Goal: Task Accomplishment & Management: Complete application form

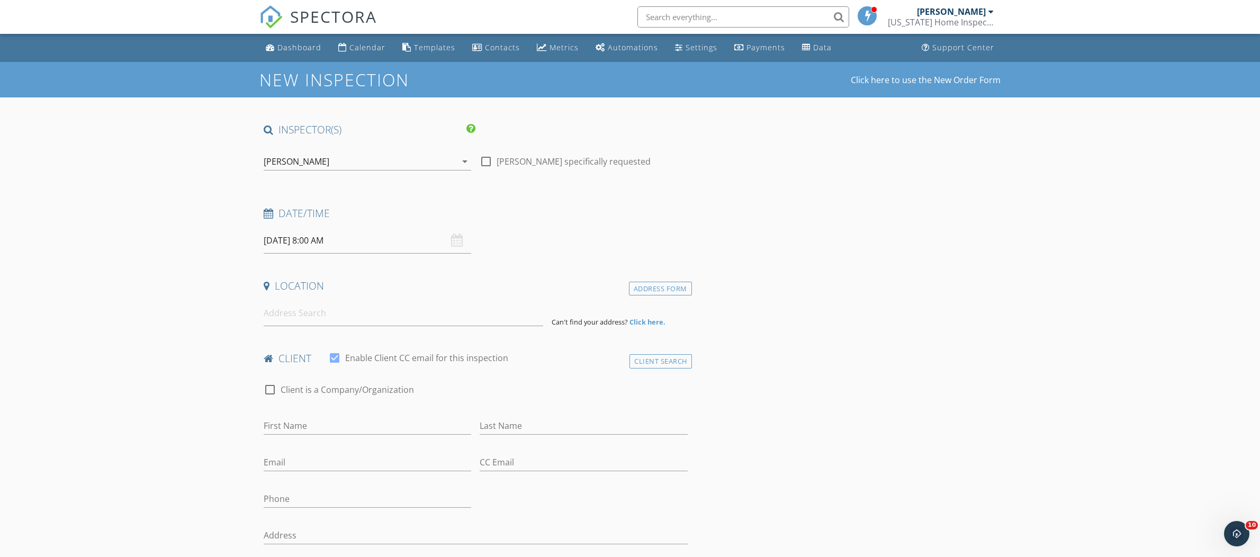
click at [342, 245] on input "[DATE] 8:00 AM" at bounding box center [368, 241] width 208 height 26
type input "09"
type input "[DATE] 9:00 AM"
click at [324, 416] on span at bounding box center [324, 416] width 7 height 11
type input "10"
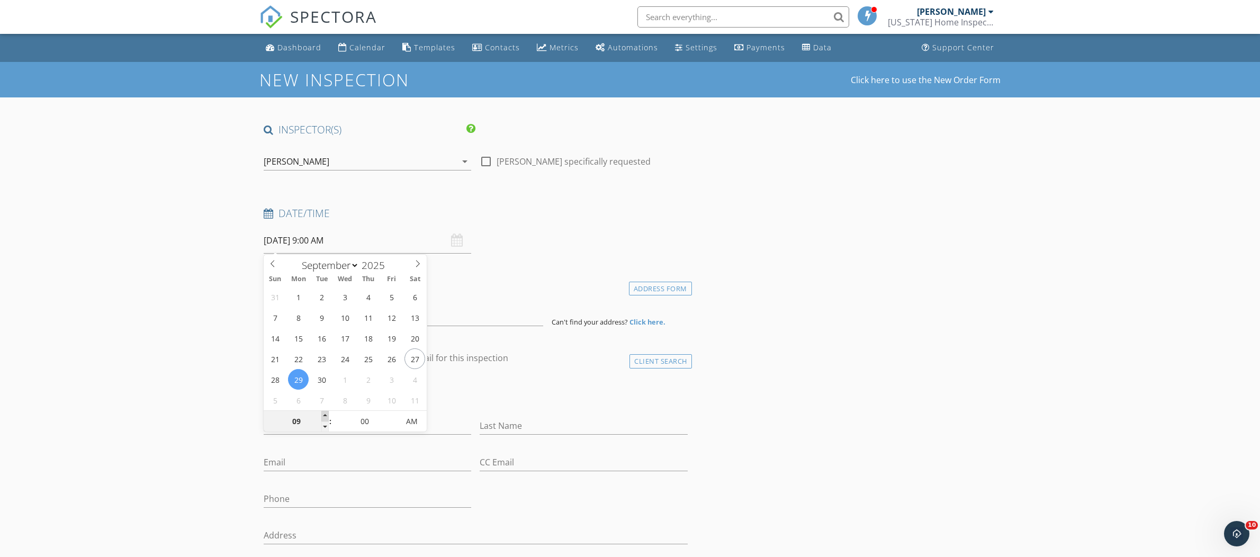
type input "09/29/2025 10:00 AM"
click at [324, 416] on span at bounding box center [324, 416] width 7 height 11
type input "11"
type input "09/29/2025 11:00 AM"
click at [324, 416] on span at bounding box center [324, 416] width 7 height 11
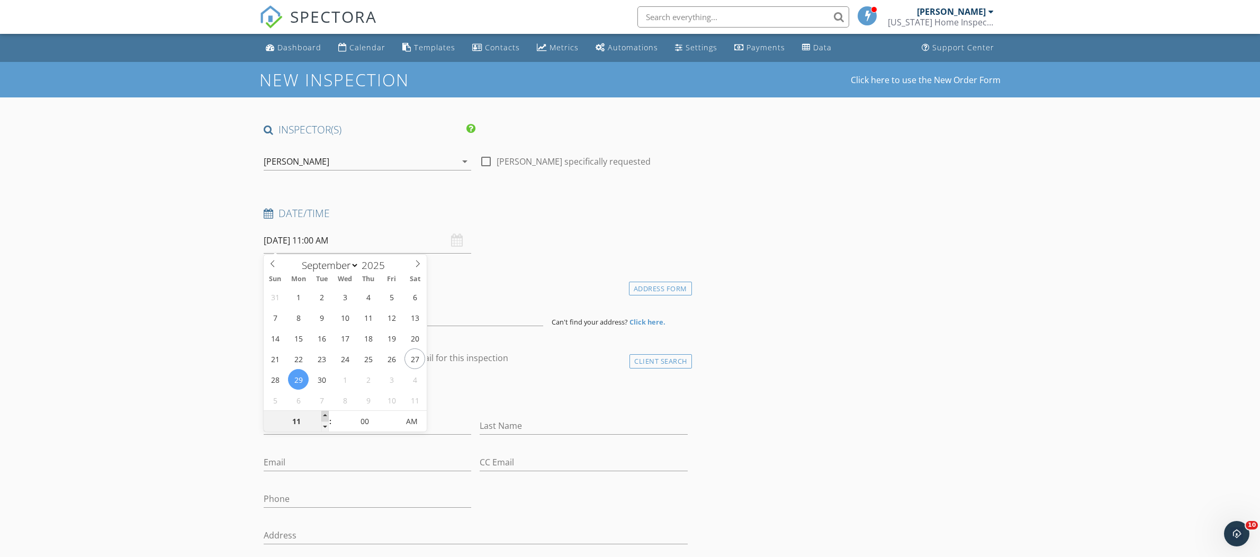
type input "12"
type input "09/29/2025 12:00 PM"
click at [324, 416] on span at bounding box center [324, 416] width 7 height 11
type input "11"
type input "09/29/2025 11:00 AM"
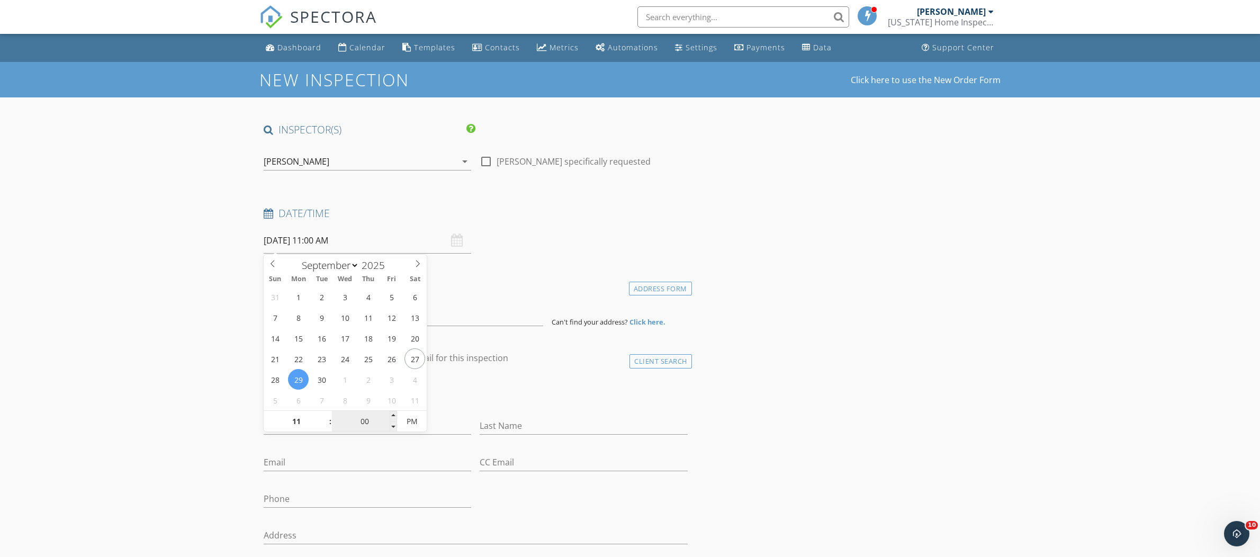
drag, startPoint x: 326, startPoint y: 426, endPoint x: 345, endPoint y: 427, distance: 19.1
click at [326, 426] on span at bounding box center [324, 426] width 7 height 11
type input "05"
type input "09/29/2025 11:05 AM"
click at [395, 414] on span at bounding box center [393, 416] width 7 height 11
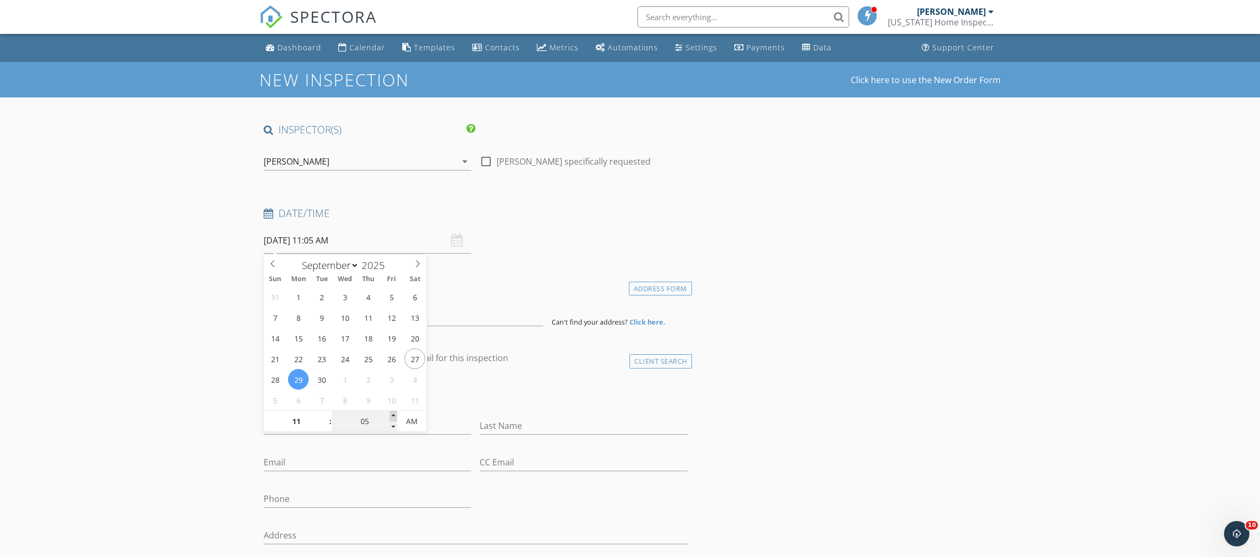
type input "10"
type input "09/29/2025 11:10 AM"
click at [395, 414] on span at bounding box center [393, 416] width 7 height 11
type input "15"
type input "09/29/2025 11:15 AM"
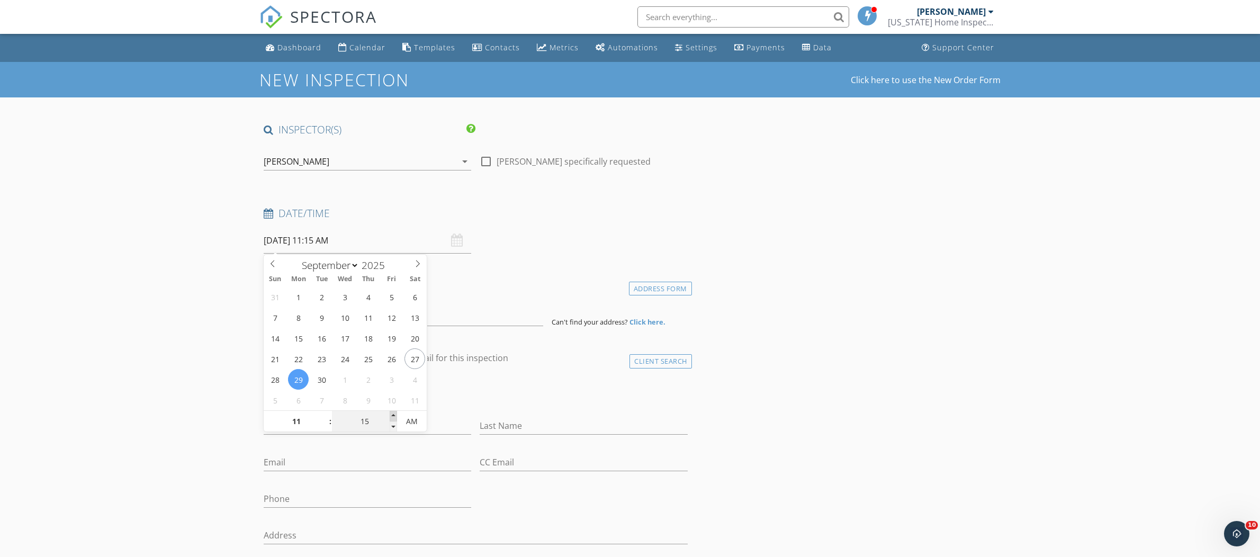
click at [395, 414] on span at bounding box center [393, 416] width 7 height 11
type input "20"
type input "09/29/2025 11:20 AM"
click at [395, 414] on span at bounding box center [393, 416] width 7 height 11
type input "25"
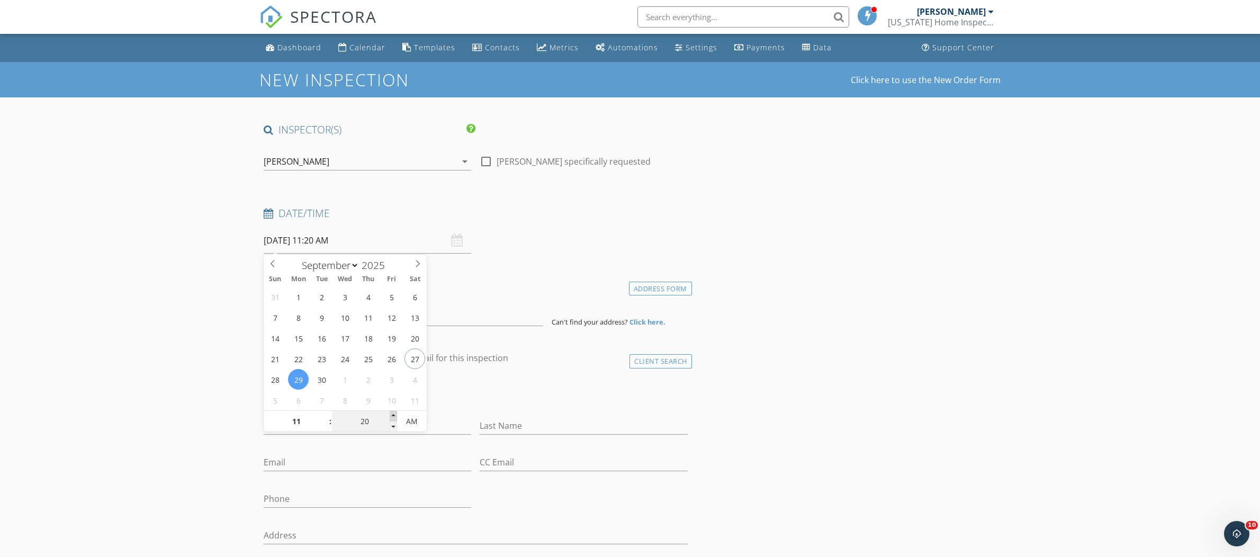
type input "09/29/2025 11:25 AM"
click at [395, 414] on span at bounding box center [393, 416] width 7 height 11
type input "30"
type input "09/29/2025 11:30 AM"
click at [395, 414] on span at bounding box center [393, 416] width 7 height 11
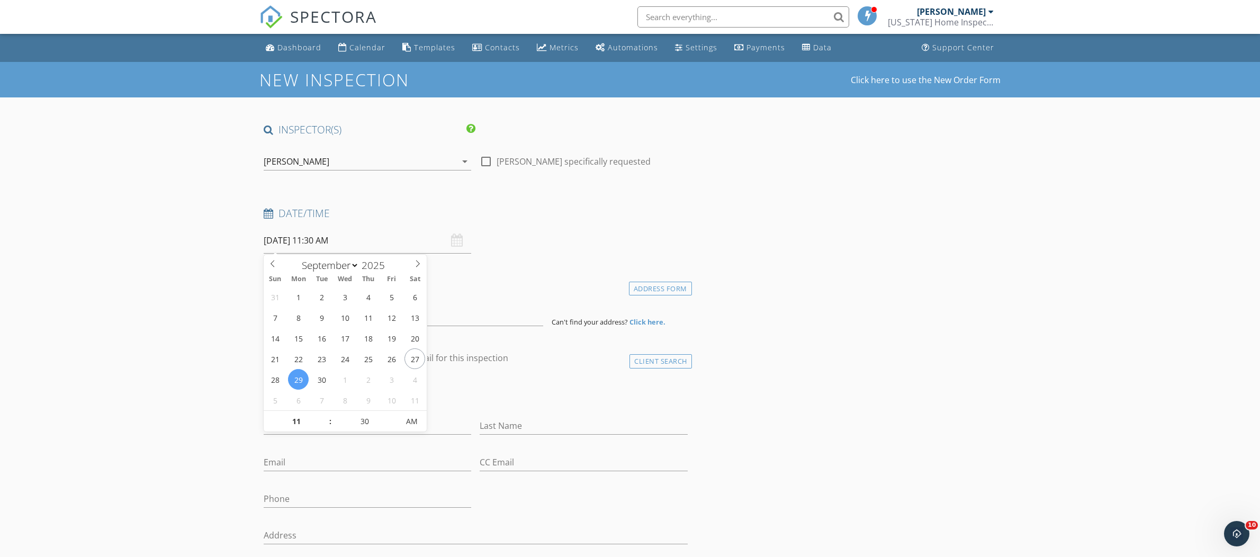
drag, startPoint x: 128, startPoint y: 333, endPoint x: 268, endPoint y: 327, distance: 140.4
click at [319, 318] on input at bounding box center [404, 313] width 280 height 26
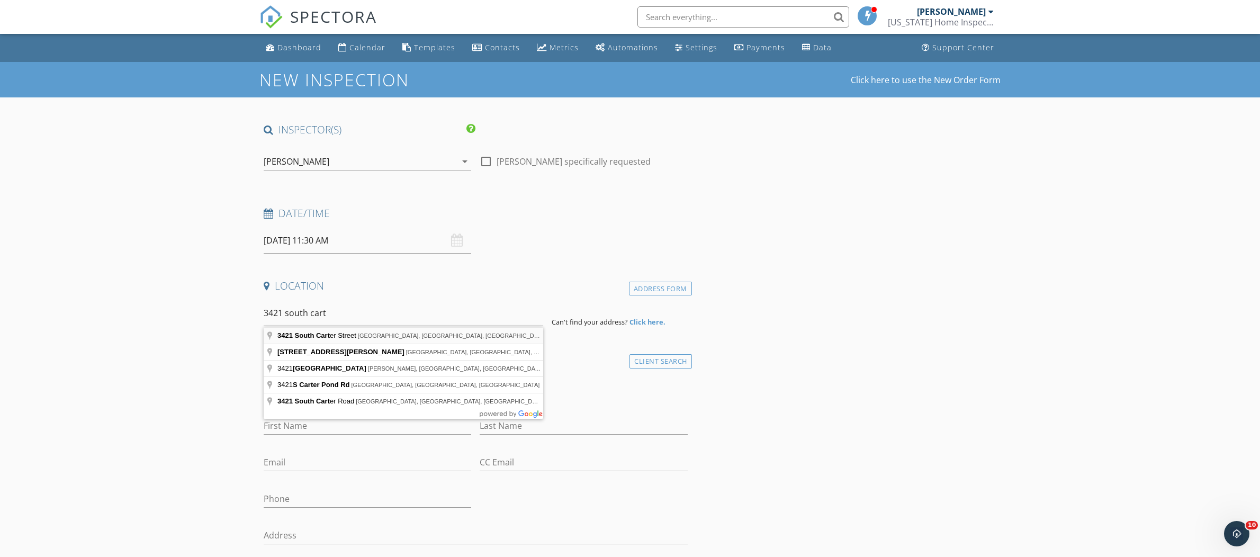
type input "3421 South Carter Street, Tampa, FL, USA"
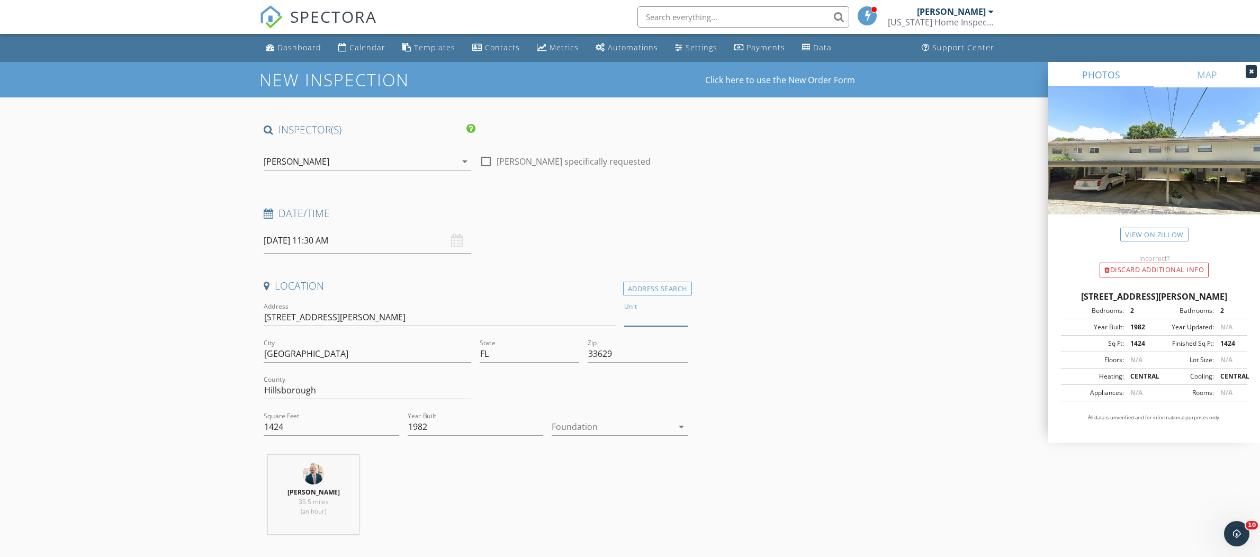
click at [662, 320] on input "Unit" at bounding box center [656, 317] width 64 height 17
type input "Apt C"
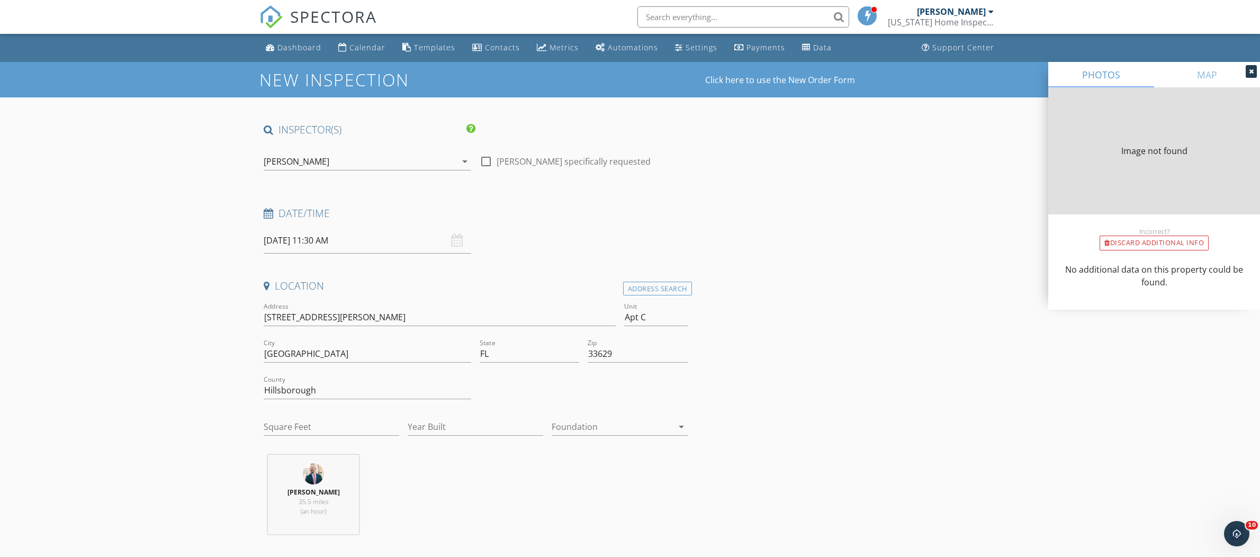
type input "1424"
type input "1982"
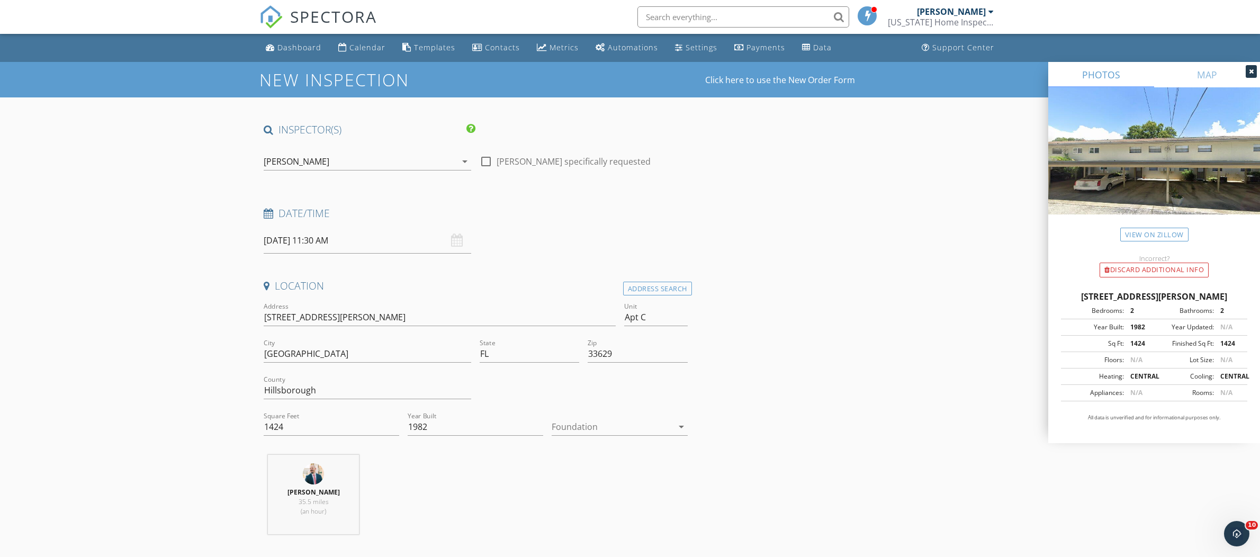
click at [663, 432] on div at bounding box center [612, 426] width 121 height 17
drag, startPoint x: 597, startPoint y: 480, endPoint x: 745, endPoint y: 441, distance: 152.8
click at [597, 479] on div "Slab" at bounding box center [619, 482] width 119 height 13
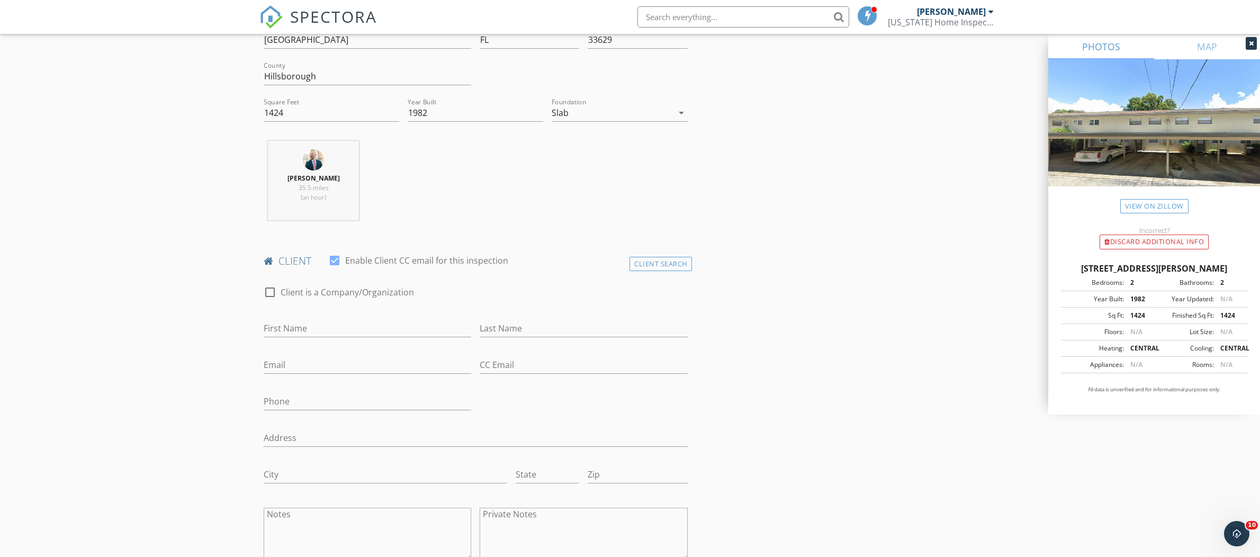
scroll to position [312, 0]
click at [367, 322] on input "First Name" at bounding box center [368, 329] width 208 height 17
type input "Joel"
click at [623, 333] on input "Last Name" at bounding box center [584, 329] width 208 height 17
type input "Magdovitz"
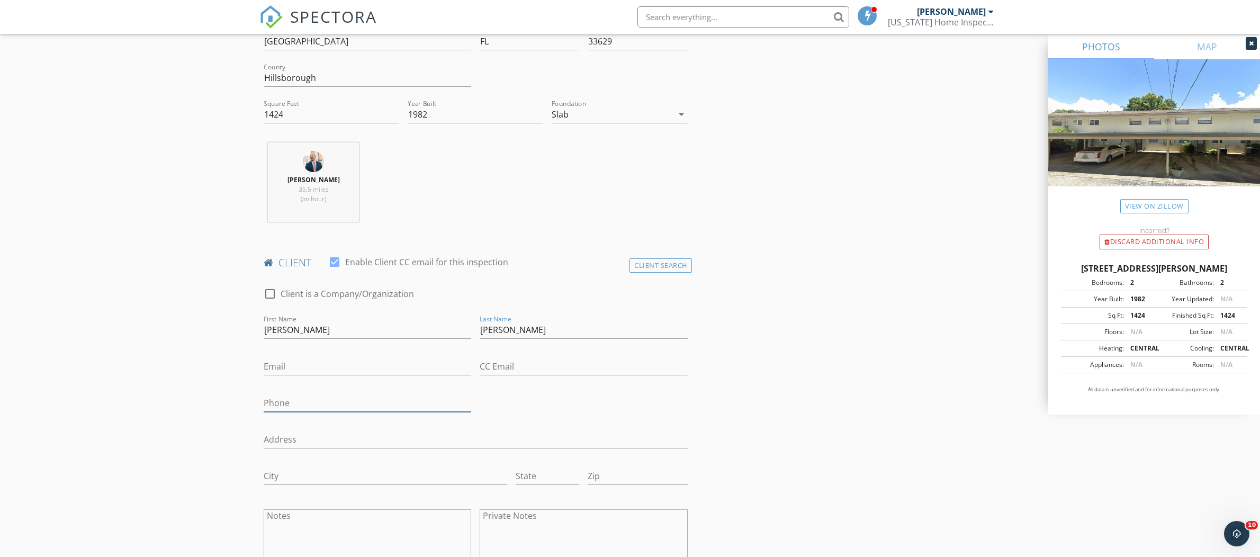
click at [355, 409] on input "Phone" at bounding box center [368, 402] width 208 height 17
type input "813-389-9614"
click at [333, 365] on input "Email" at bounding box center [368, 366] width 208 height 17
type input "jmagdovitz@gmail.com"
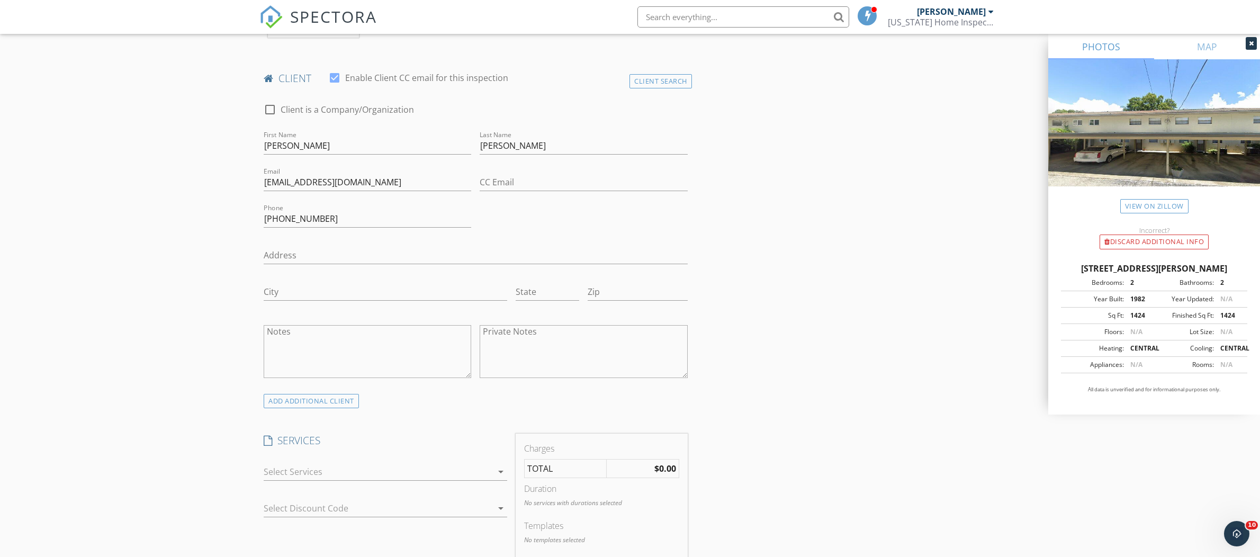
scroll to position [499, 0]
click at [346, 466] on div at bounding box center [378, 469] width 229 height 17
click at [188, 459] on div "New Inspection Click here to use the New Order Form INSPECTOR(S) check_box Dall…" at bounding box center [630, 487] width 1260 height 1849
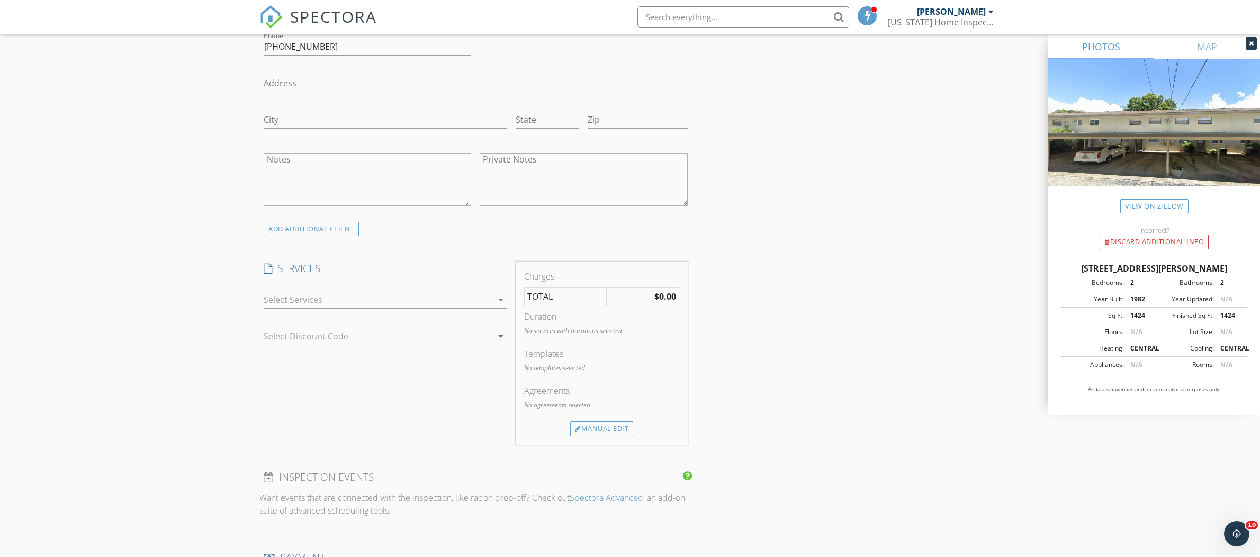
scroll to position [673, 0]
click at [353, 299] on div at bounding box center [378, 294] width 229 height 17
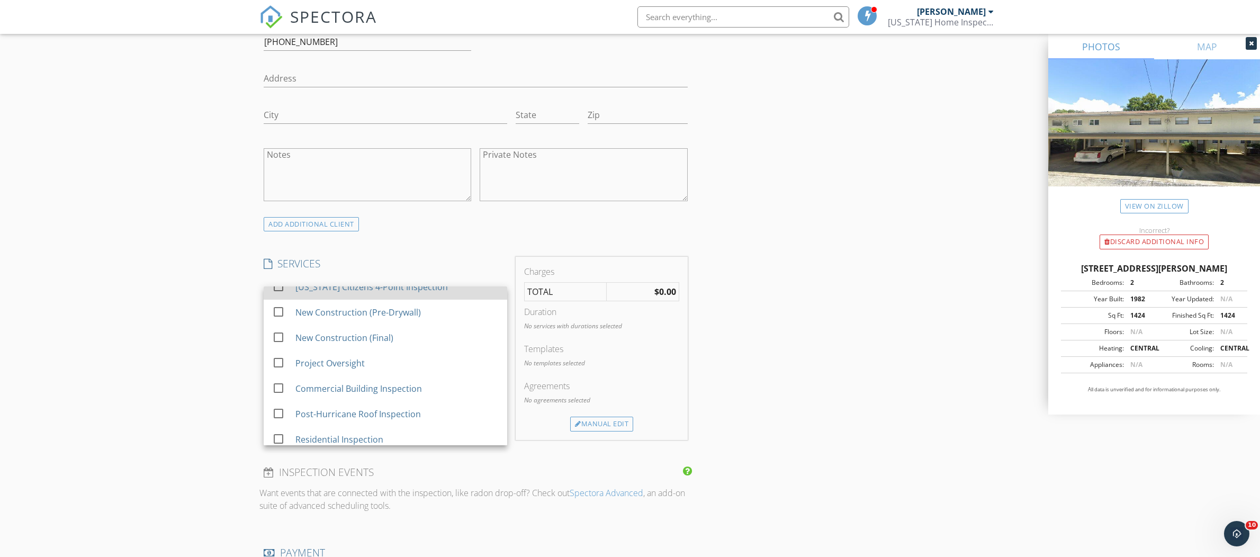
scroll to position [95, 0]
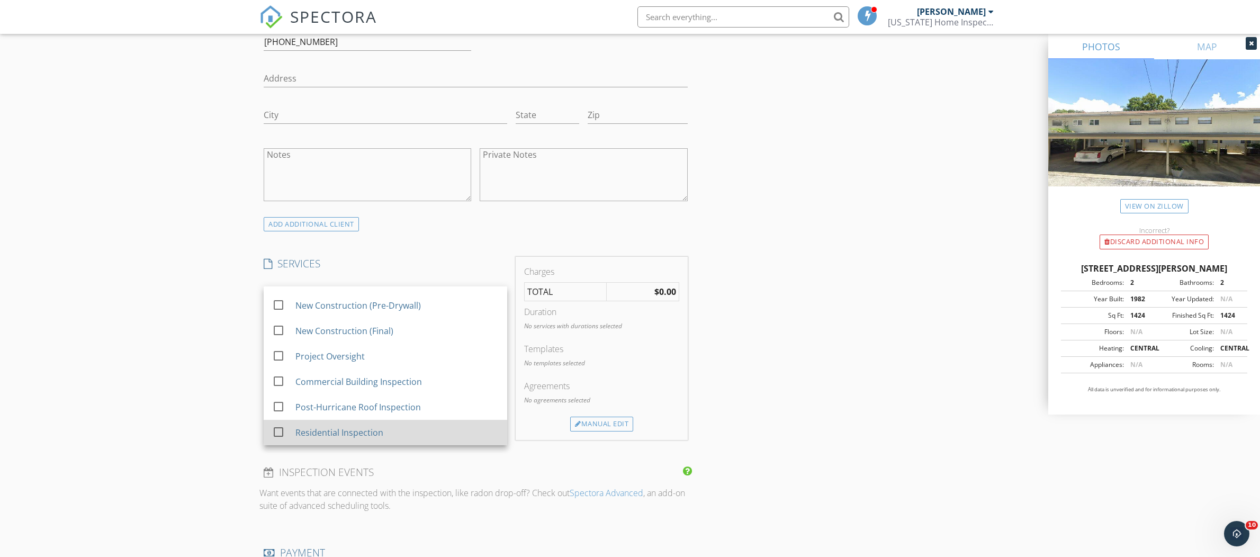
click at [366, 436] on div "Residential Inspection" at bounding box center [339, 432] width 88 height 13
click at [150, 318] on div "New Inspection Click here to use the New Order Form INSPECTOR(S) check_box Dall…" at bounding box center [630, 312] width 1260 height 1848
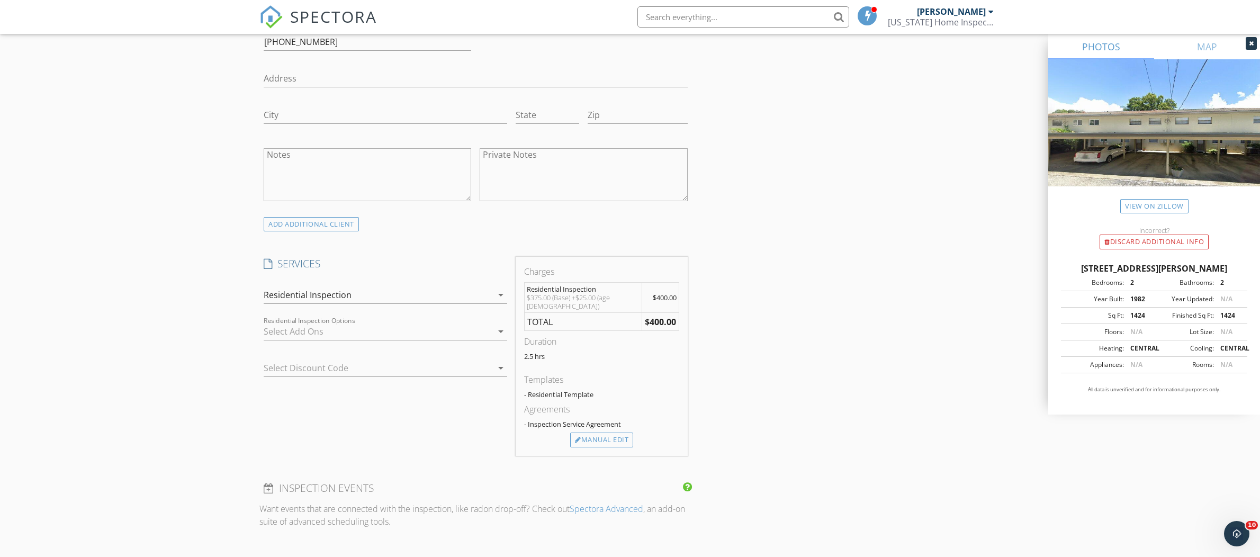
click at [374, 335] on div at bounding box center [378, 331] width 229 height 17
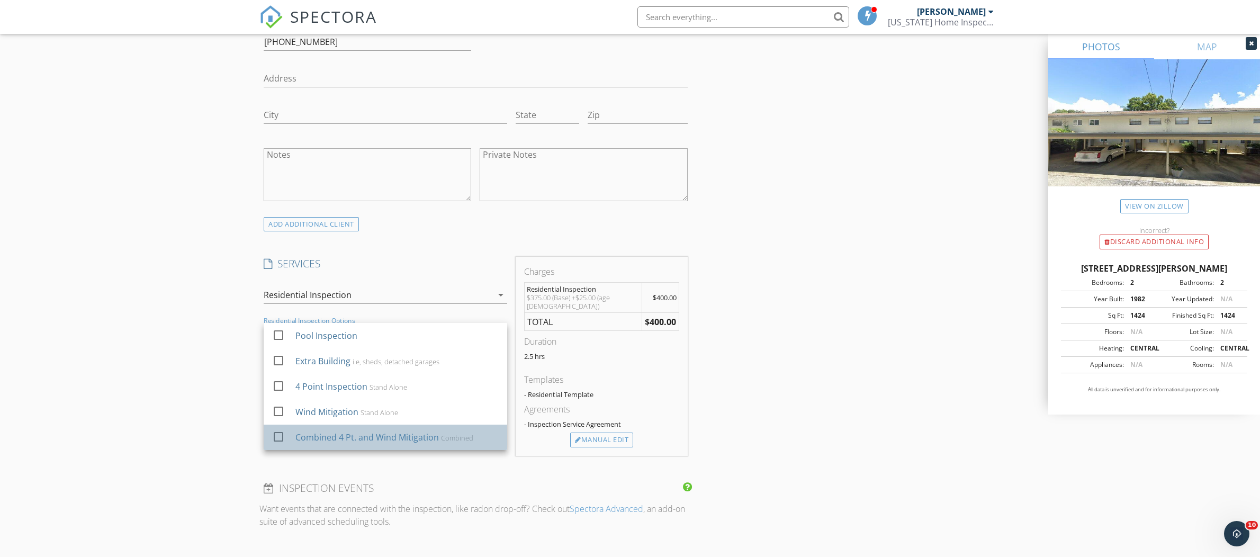
drag, startPoint x: 381, startPoint y: 444, endPoint x: 328, endPoint y: 420, distance: 57.4
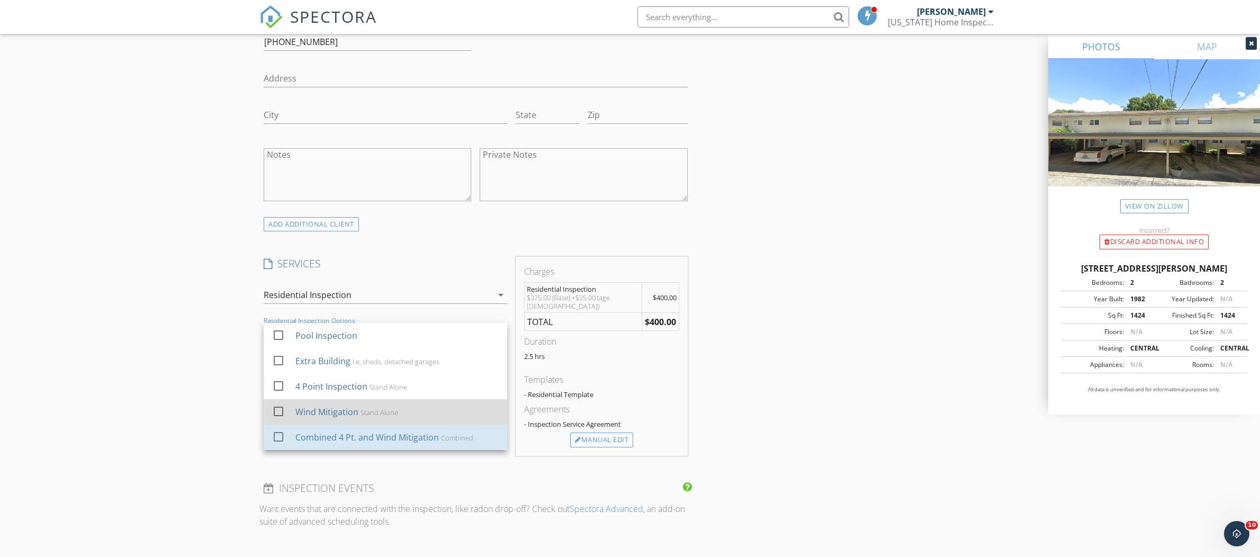
click at [380, 444] on div "Combined 4 Pt. and Wind Mitigation" at bounding box center [366, 437] width 143 height 13
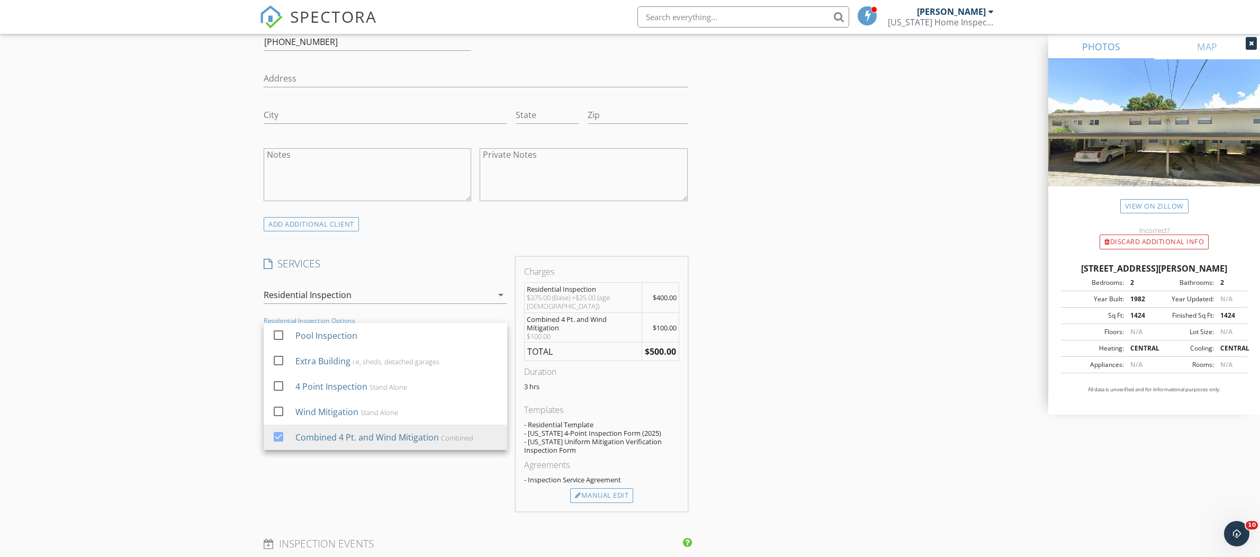
click at [157, 328] on div "New Inspection Click here to use the New Order Form INSPECTOR(S) check_box Dall…" at bounding box center [630, 348] width 1260 height 1921
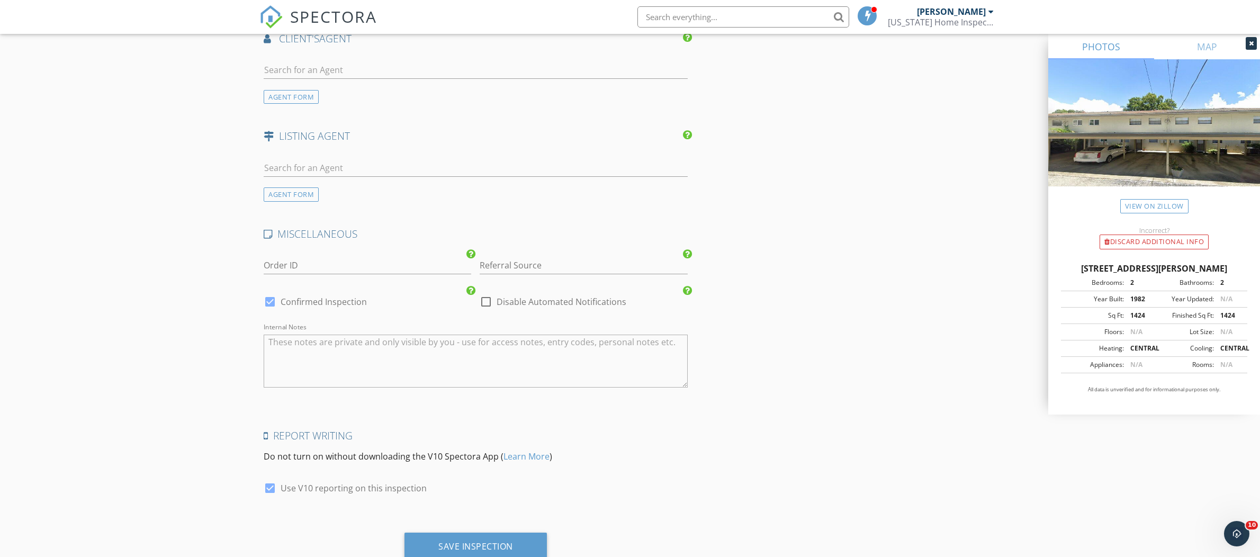
scroll to position [1390, 0]
click at [555, 258] on input "Referral Source" at bounding box center [584, 263] width 208 height 17
click at [538, 279] on div "Aileen Guzman" at bounding box center [583, 284] width 206 height 21
type input "Aileen Guzman"
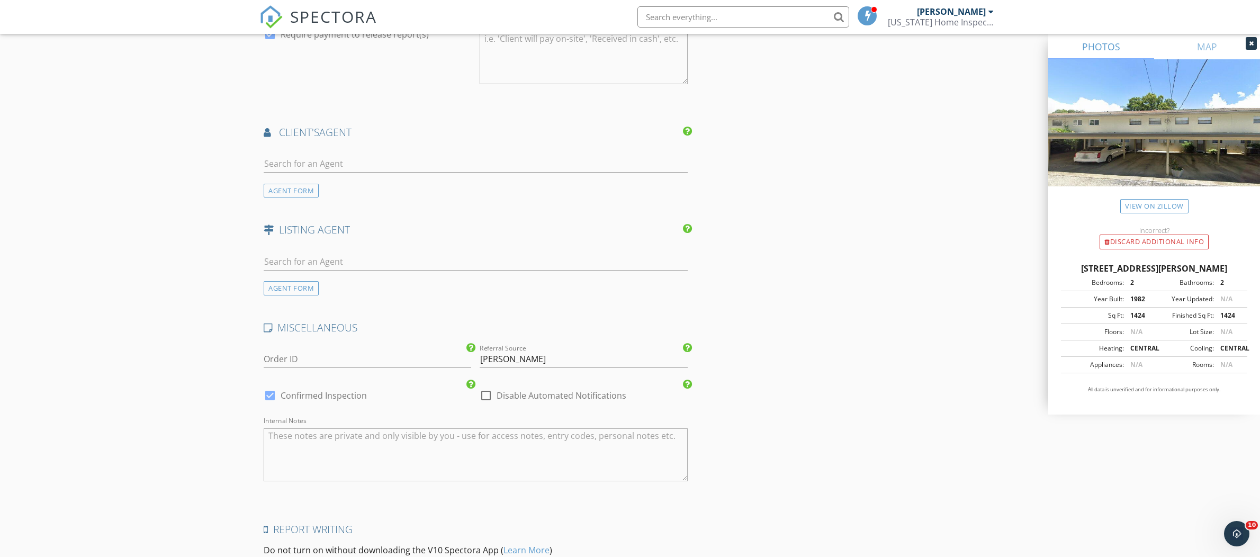
scroll to position [1419, 0]
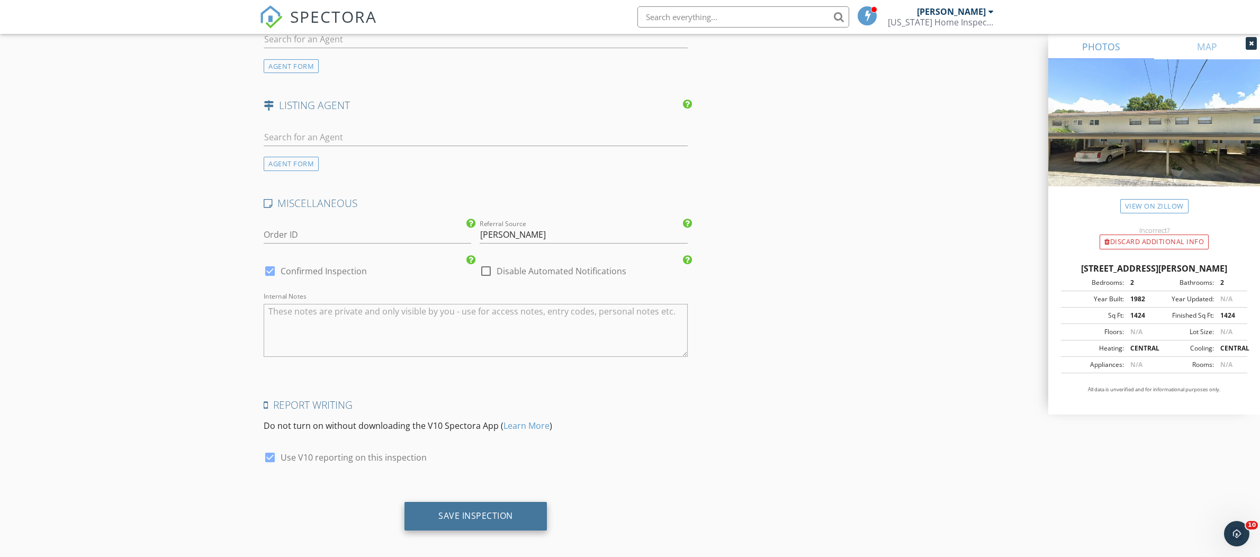
click at [507, 510] on div "Save Inspection" at bounding box center [475, 515] width 75 height 11
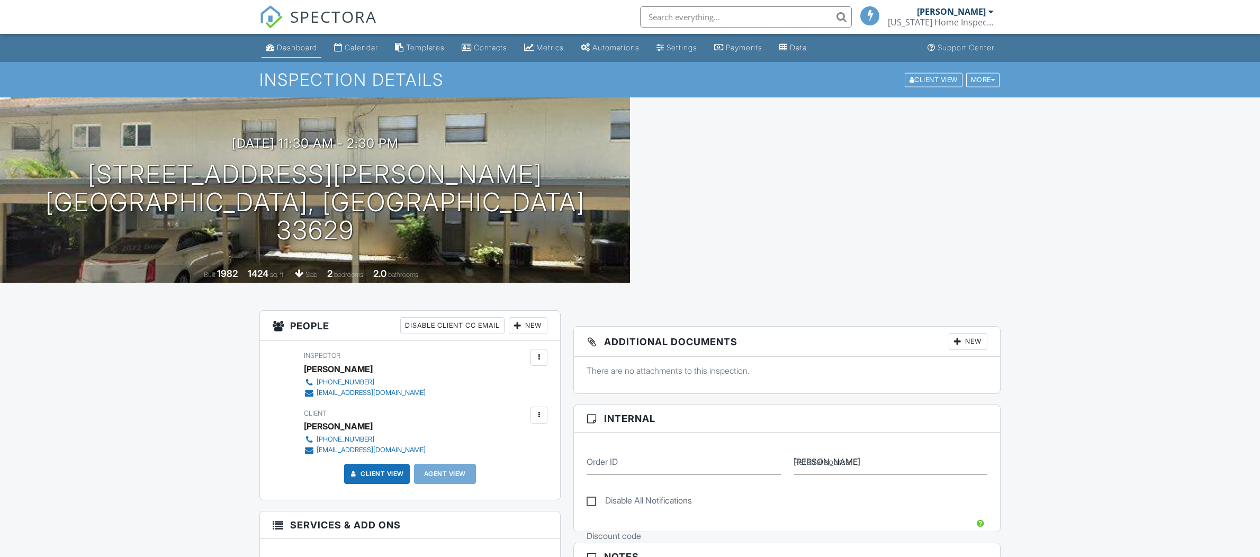
click at [300, 44] on div "Dashboard" at bounding box center [297, 47] width 40 height 9
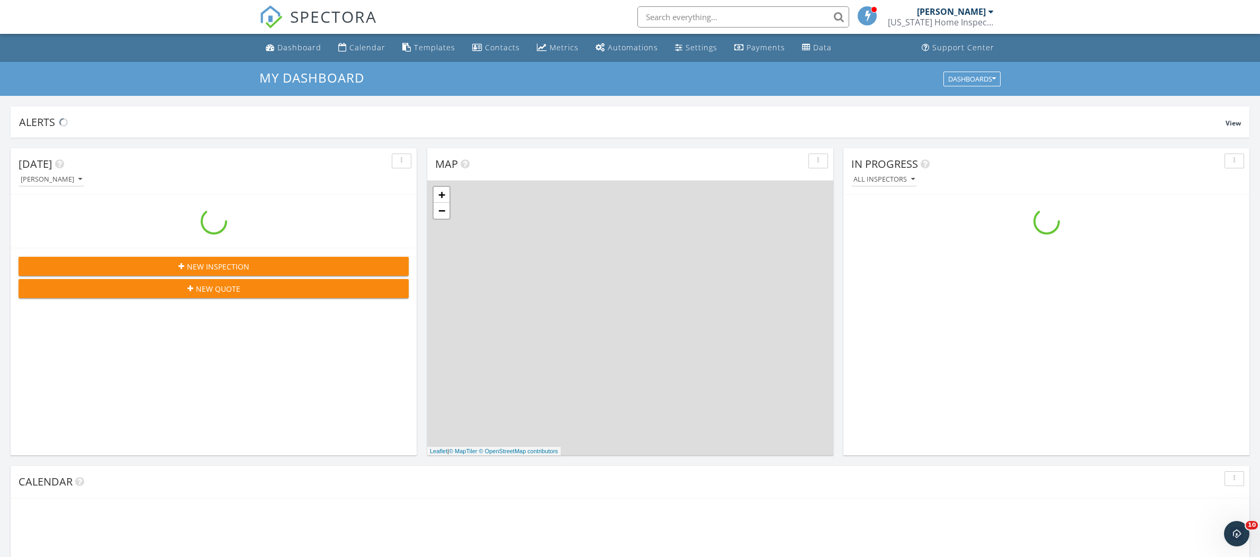
scroll to position [964, 1261]
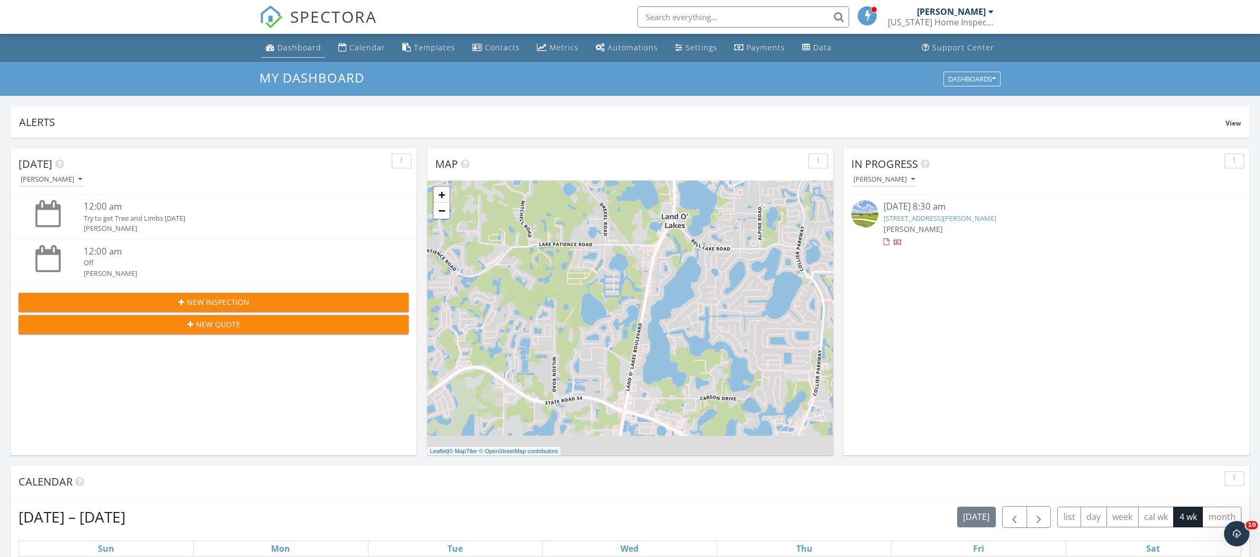
click at [293, 50] on div "Dashboard" at bounding box center [299, 47] width 44 height 10
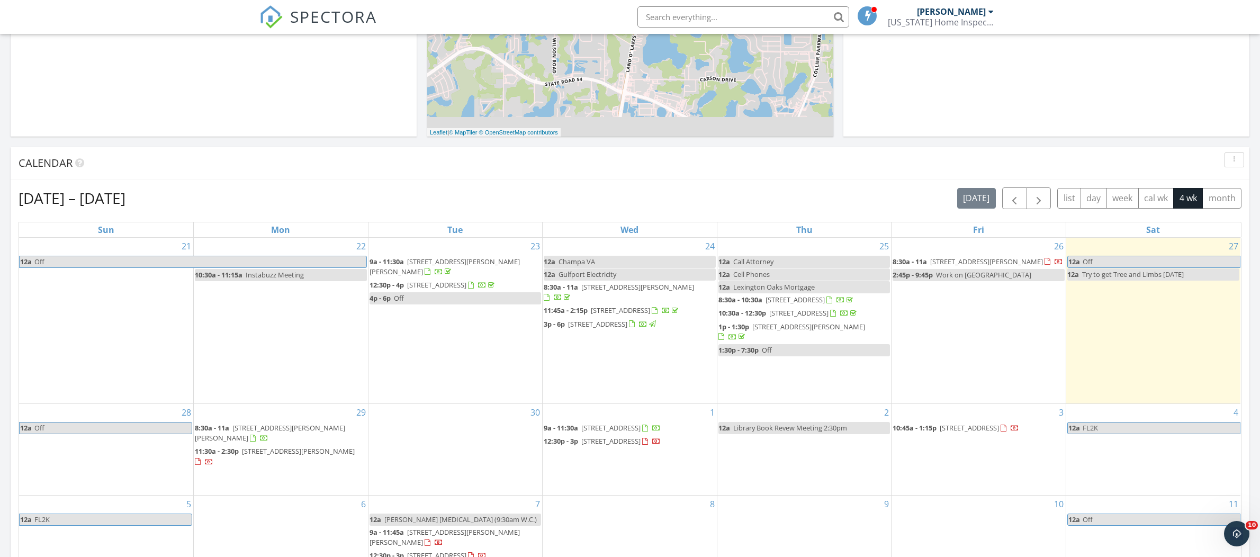
scroll to position [324, 0]
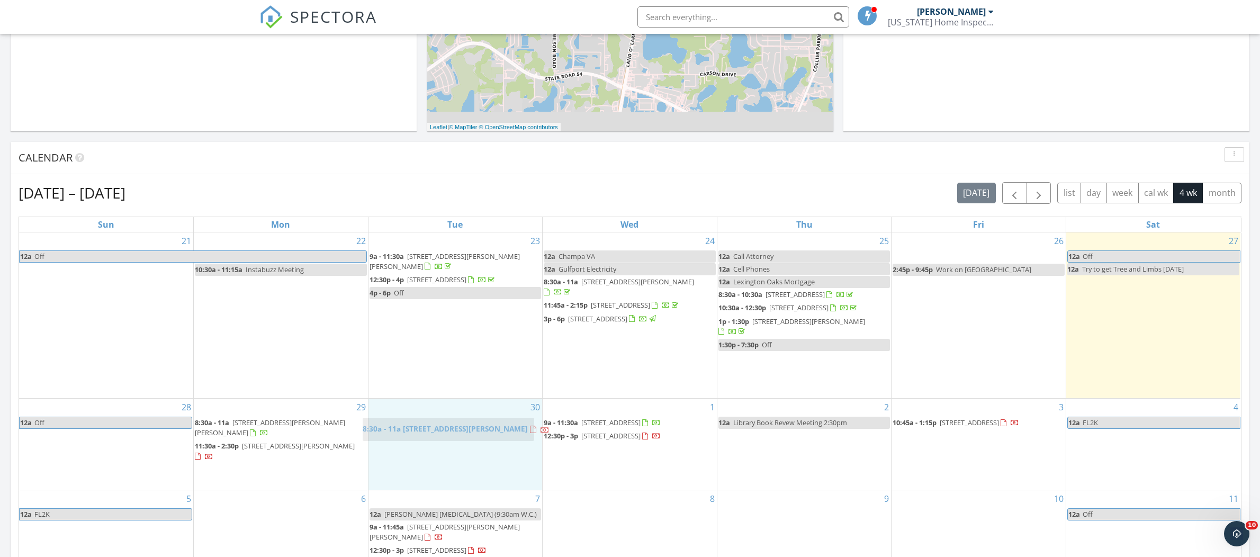
drag, startPoint x: 1019, startPoint y: 254, endPoint x: 489, endPoint y: 421, distance: 556.1
click at [489, 421] on body "SPECTORA Dallas Stevens Florida Home Inspector Services, LLC Role: Inspector Ch…" at bounding box center [630, 420] width 1260 height 1489
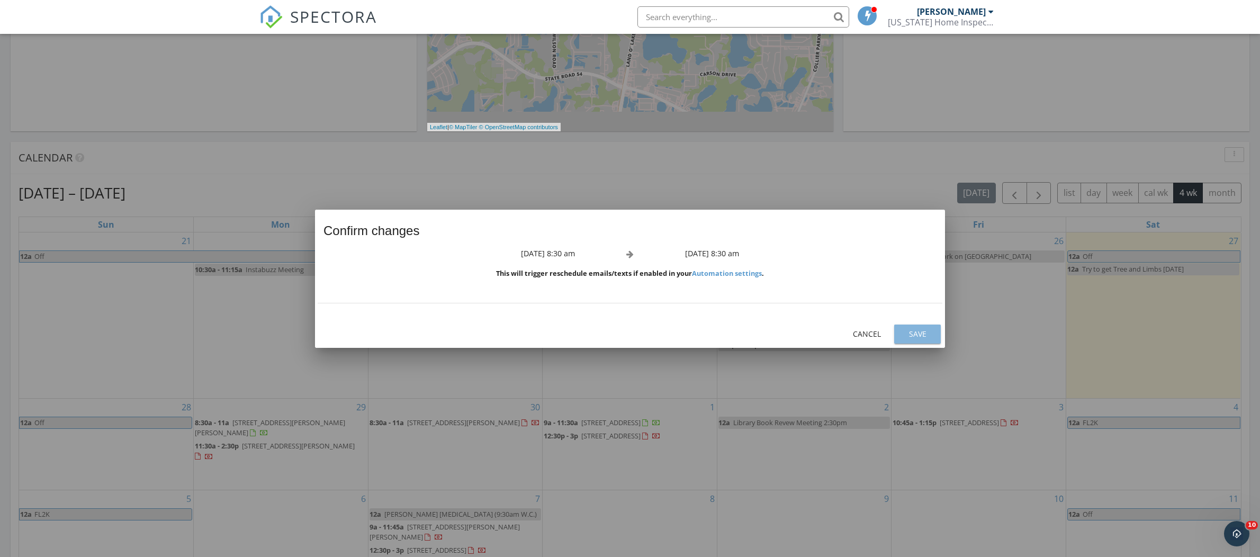
click at [903, 333] on div "Save" at bounding box center [918, 333] width 30 height 11
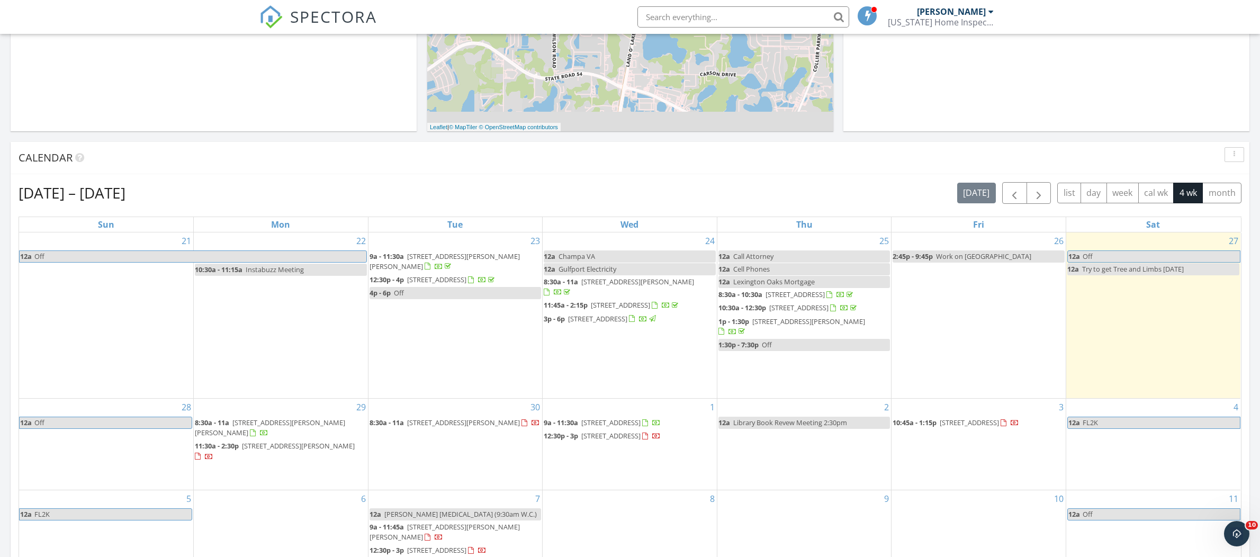
click at [491, 427] on span "5367 Elmview Xing, Wesley Chapel 33545" at bounding box center [463, 423] width 113 height 10
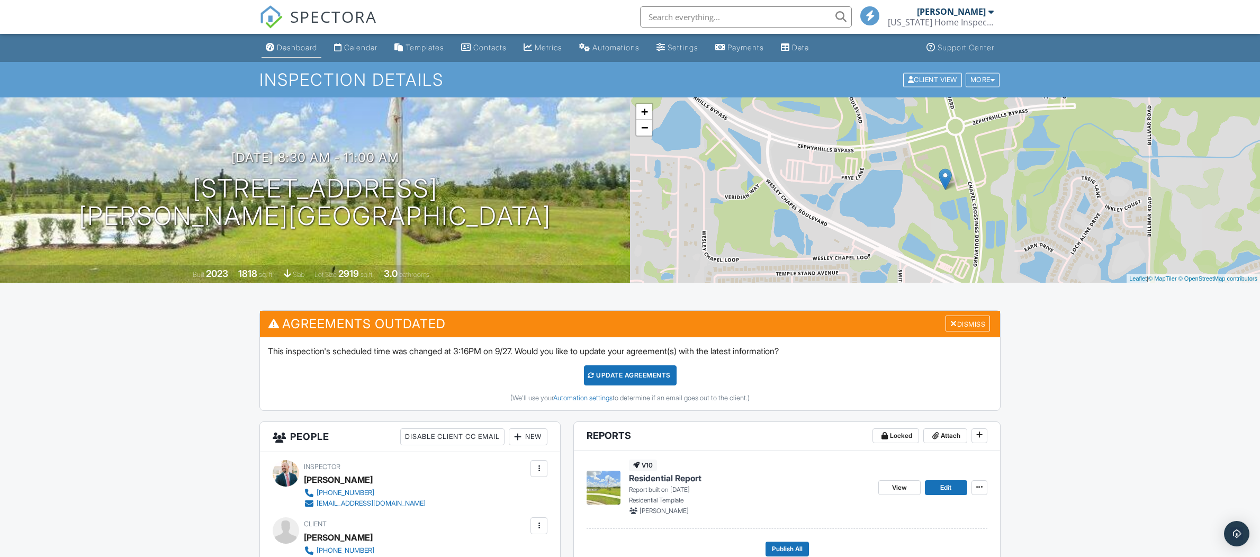
click at [305, 48] on div "Dashboard" at bounding box center [297, 47] width 40 height 9
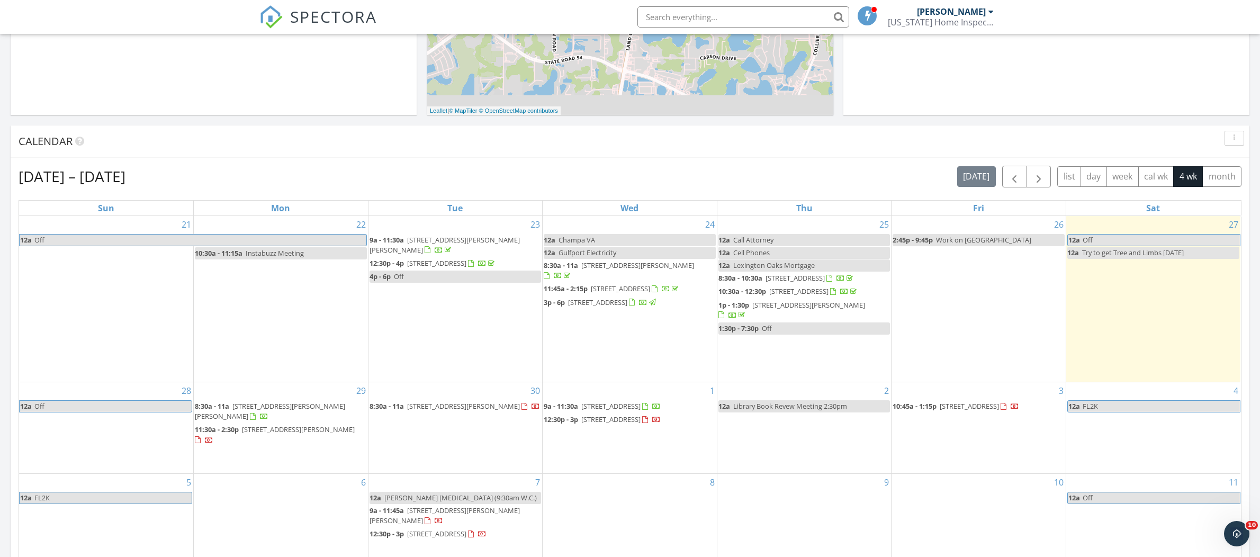
scroll to position [356, 0]
